Goal: Task Accomplishment & Management: Use online tool/utility

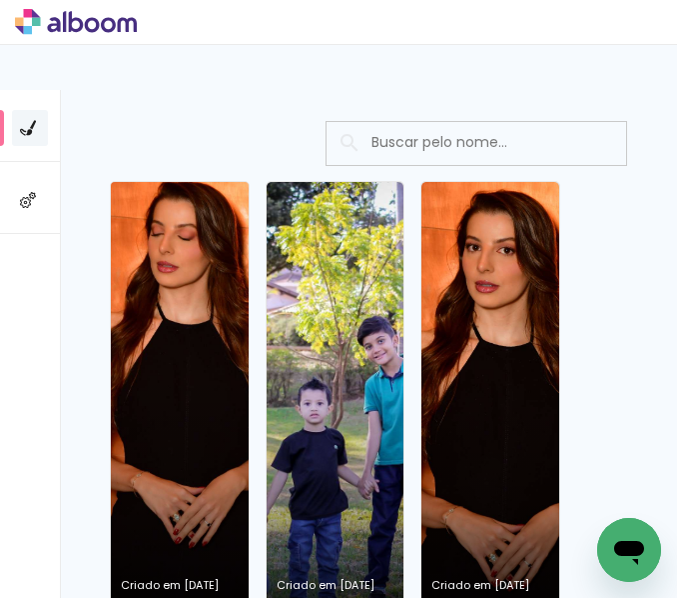
scroll to position [167, 0]
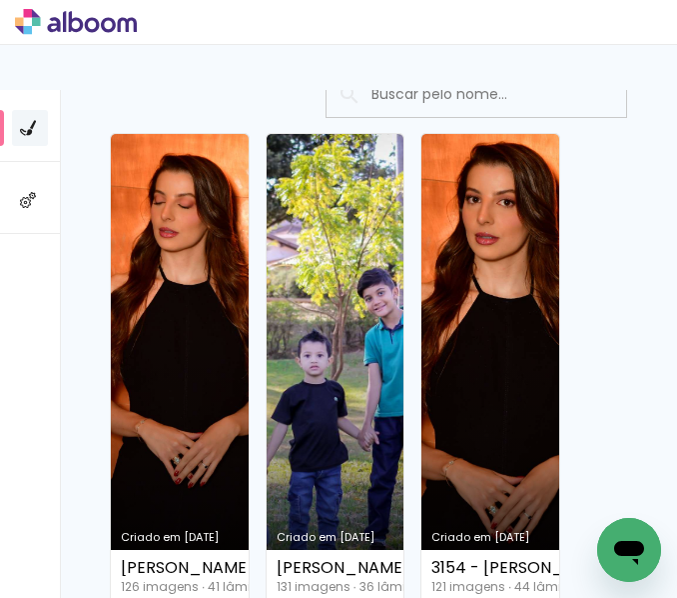
click at [208, 313] on link "Criado em [DATE]" at bounding box center [180, 368] width 138 height 469
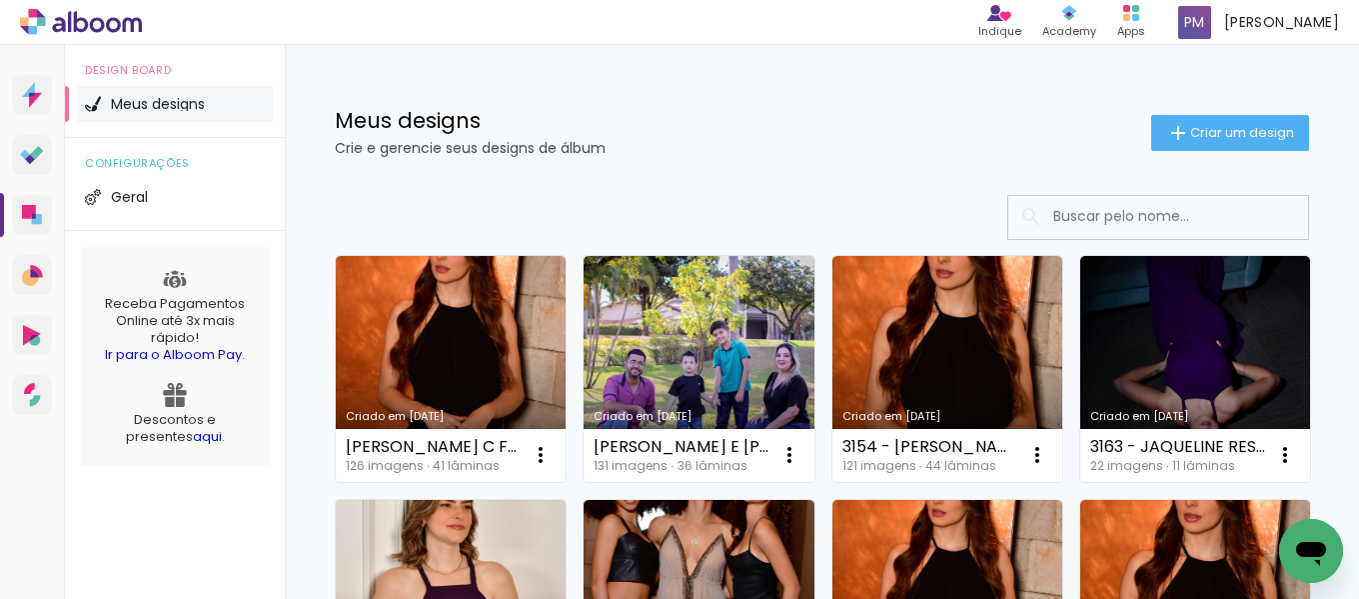
click at [426, 296] on link "Criado em [DATE]" at bounding box center [451, 369] width 230 height 226
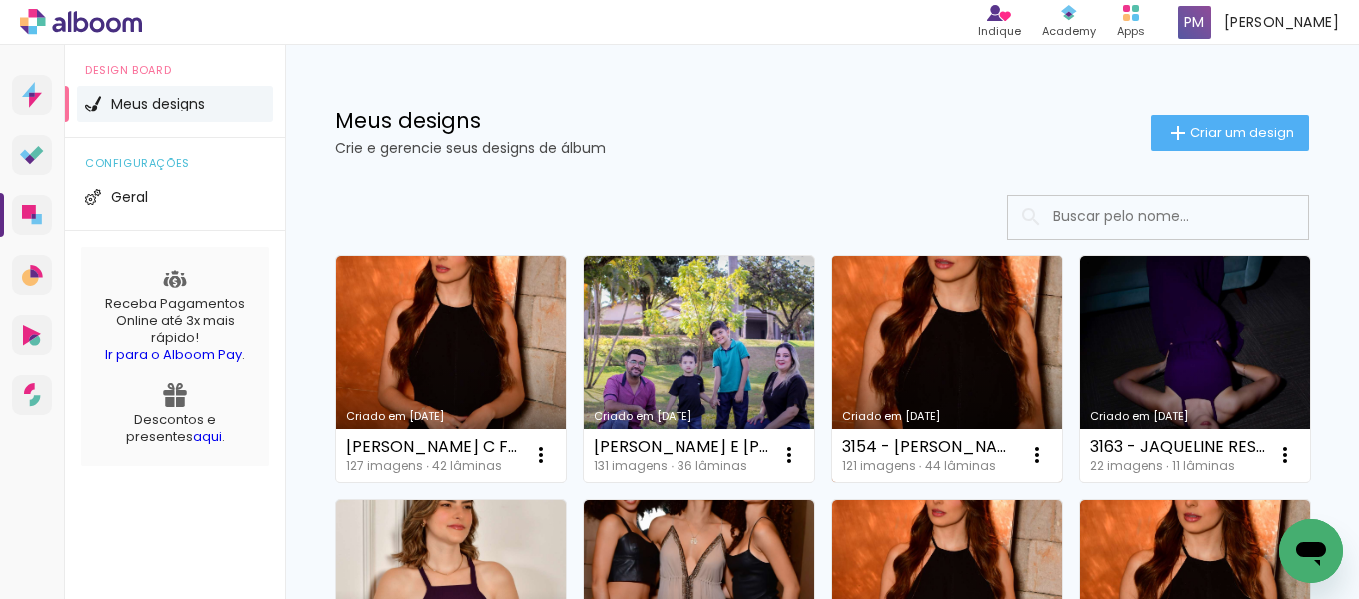
click at [991, 319] on link "Criado em [DATE]" at bounding box center [947, 369] width 230 height 226
